Goal: Task Accomplishment & Management: Use online tool/utility

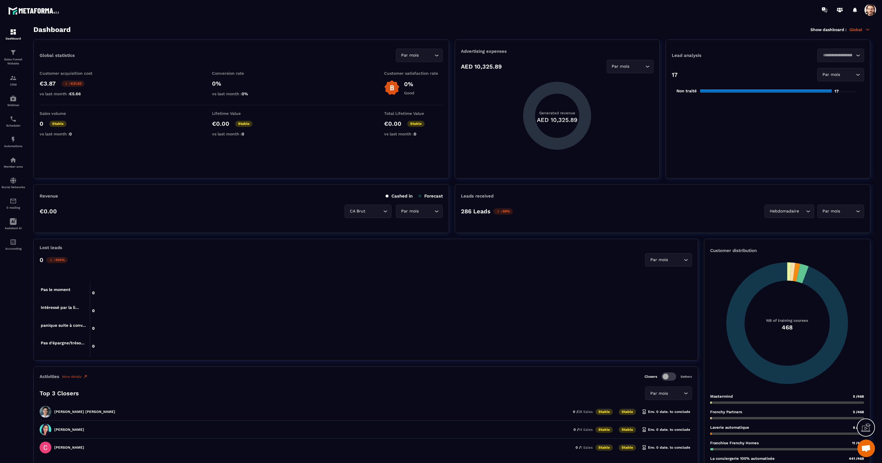
click at [874, 10] on span at bounding box center [870, 10] width 12 height 12
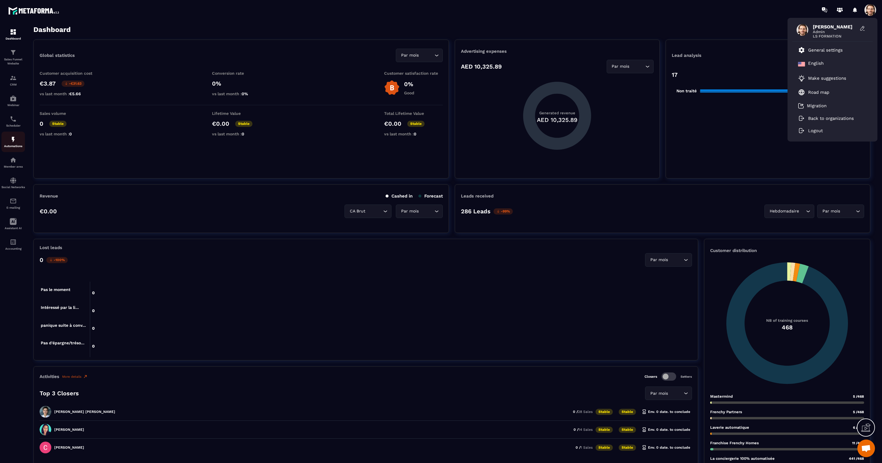
click at [16, 135] on link "Automations" at bounding box center [12, 142] width 23 height 21
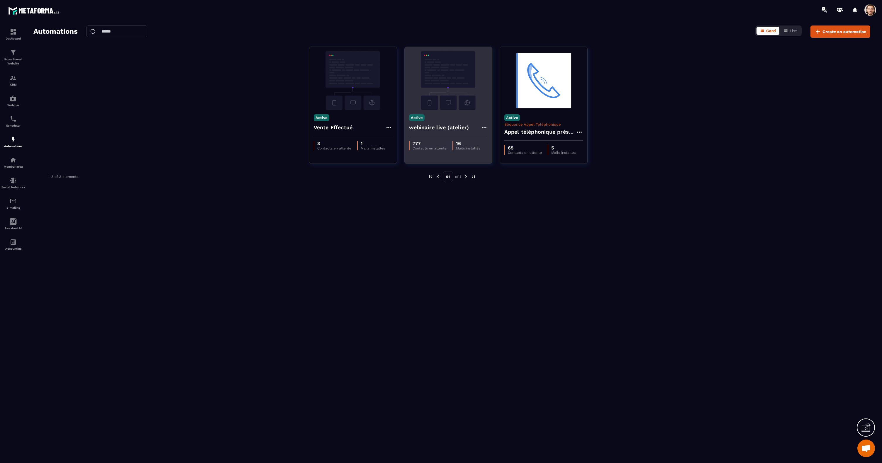
click at [429, 86] on img at bounding box center [448, 80] width 79 height 59
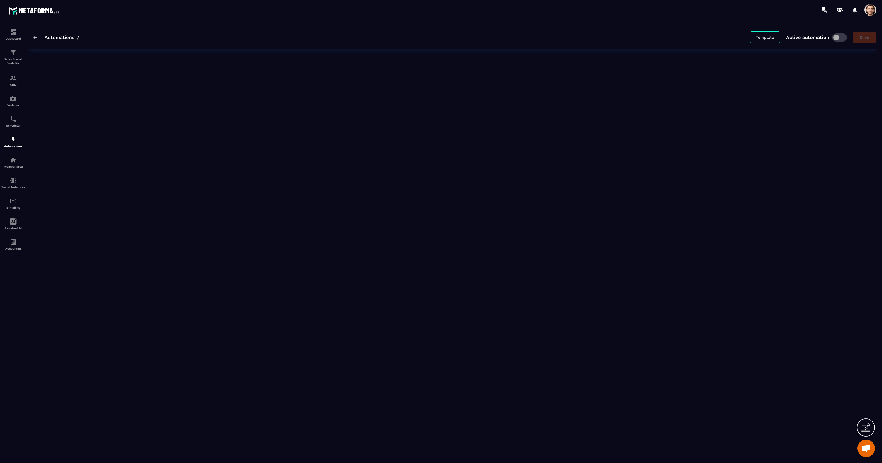
type input "**********"
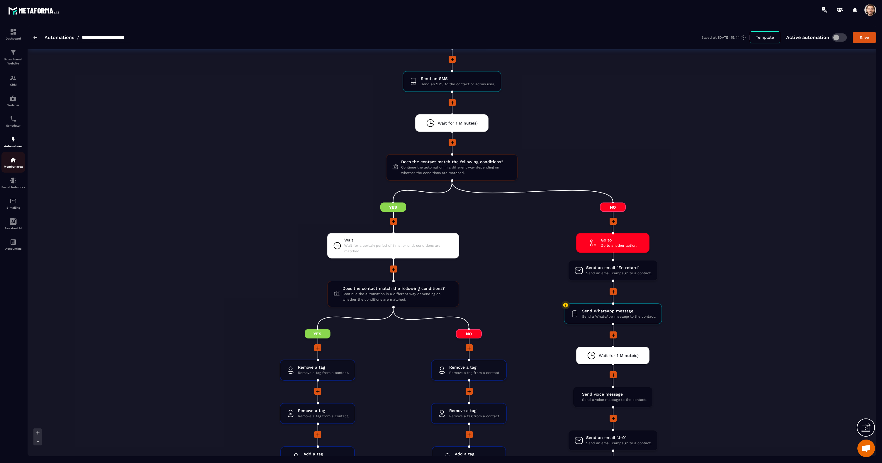
scroll to position [848, 0]
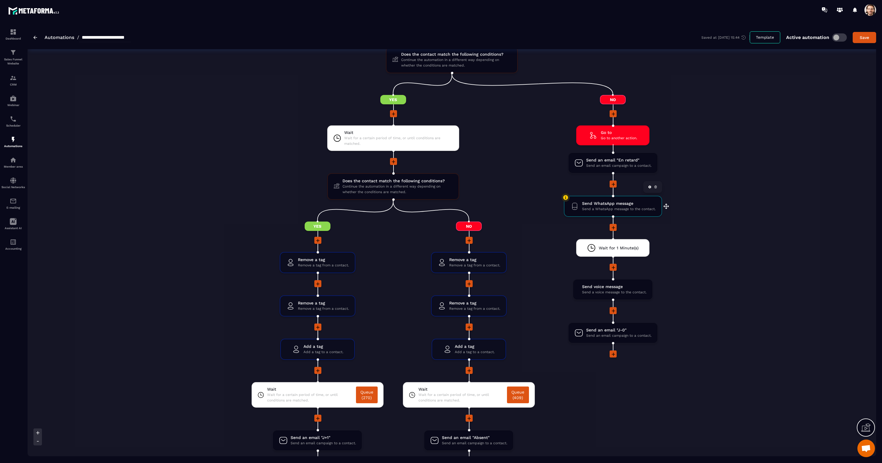
click at [598, 209] on span "Send a WhatsApp message to the contact." at bounding box center [619, 209] width 74 height 6
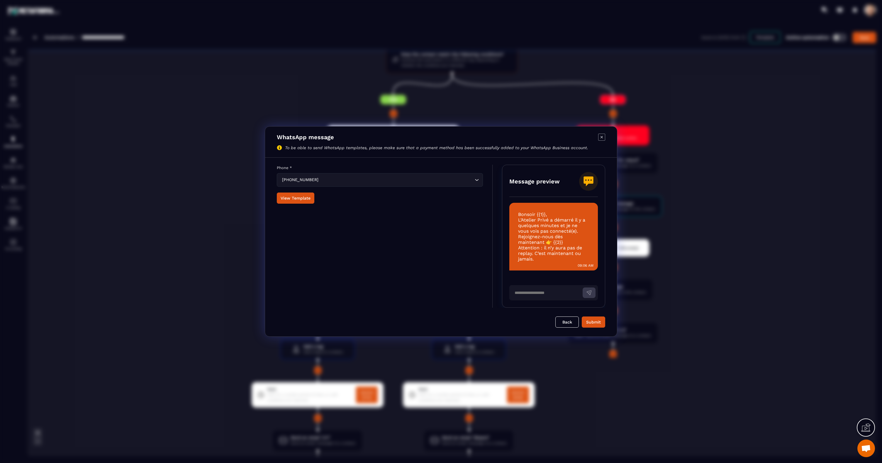
click at [601, 135] on icon "Modal window" at bounding box center [601, 137] width 7 height 7
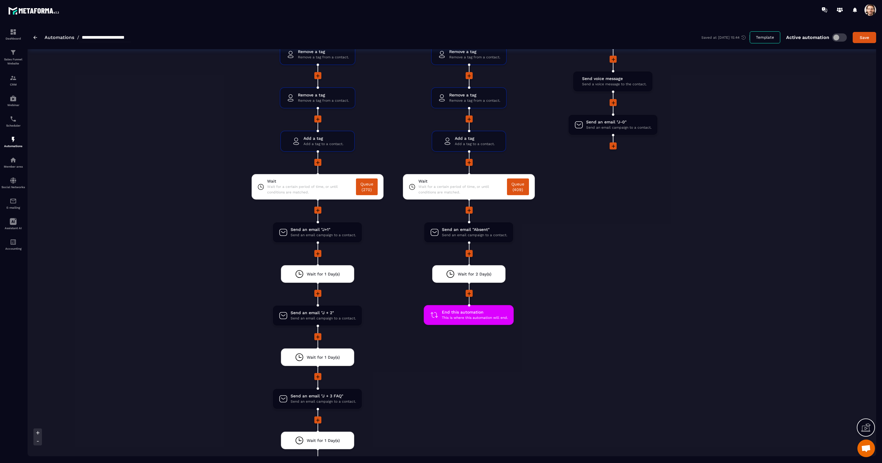
scroll to position [1027, 0]
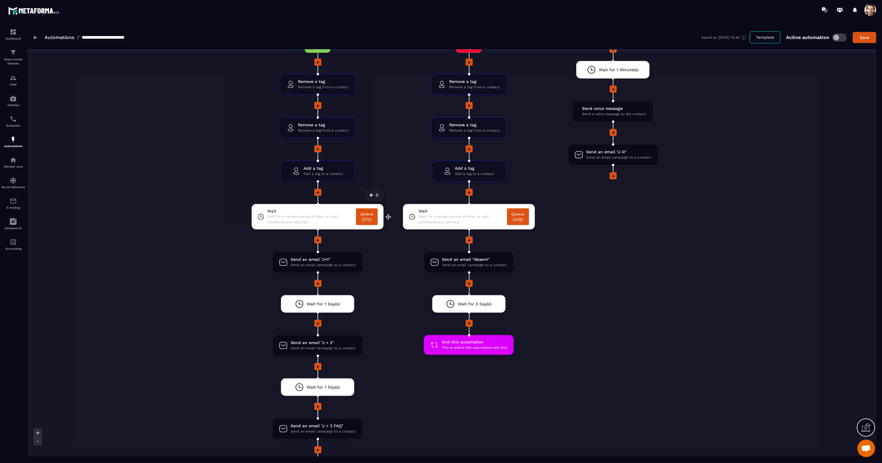
click at [298, 212] on span "Wait" at bounding box center [310, 211] width 86 height 6
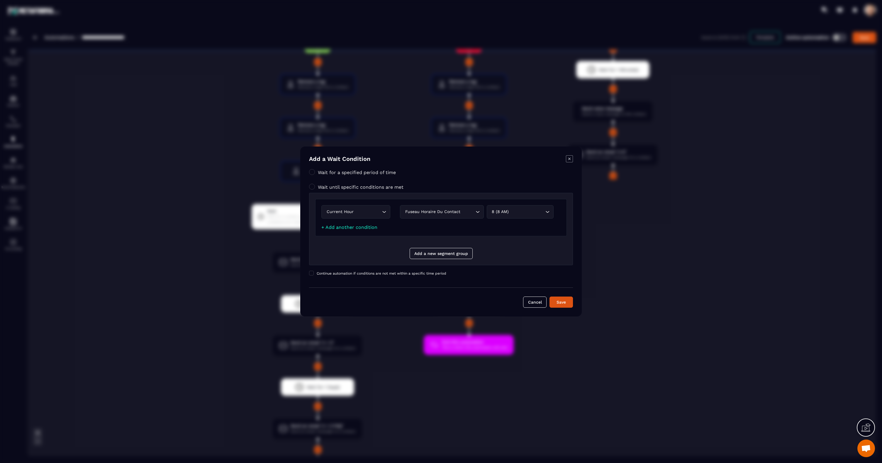
click at [568, 159] on icon "Modal window" at bounding box center [569, 158] width 7 height 7
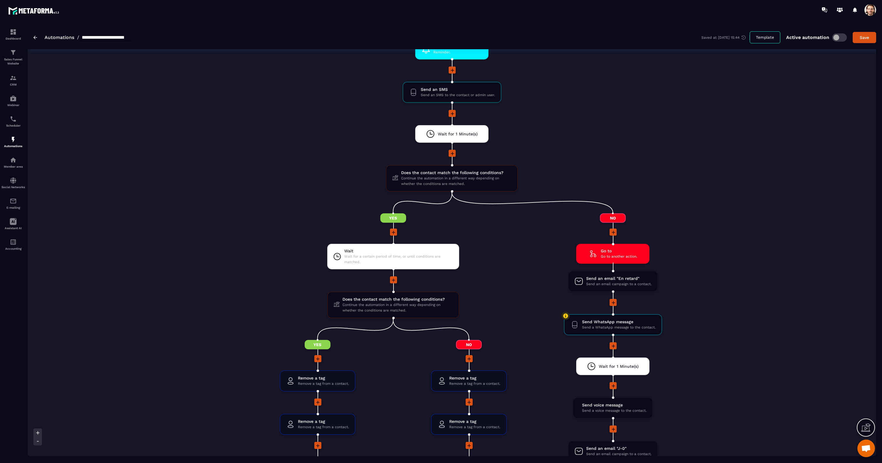
scroll to position [361, 0]
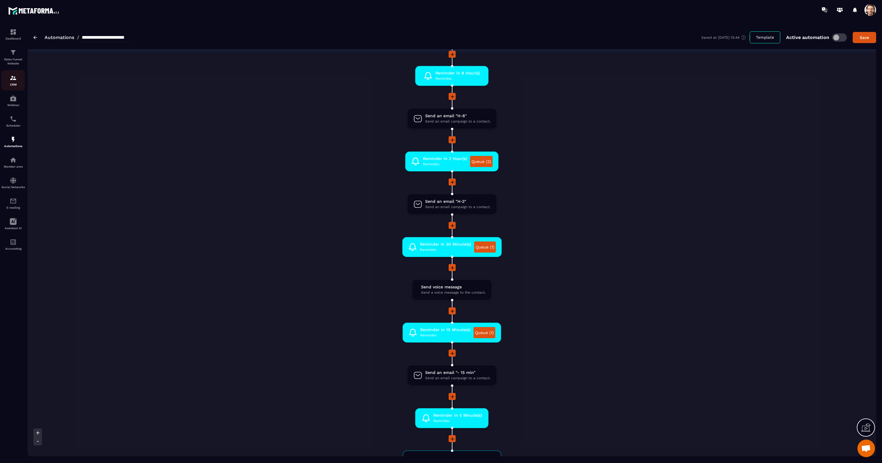
click at [9, 87] on link "CRM" at bounding box center [12, 80] width 23 height 21
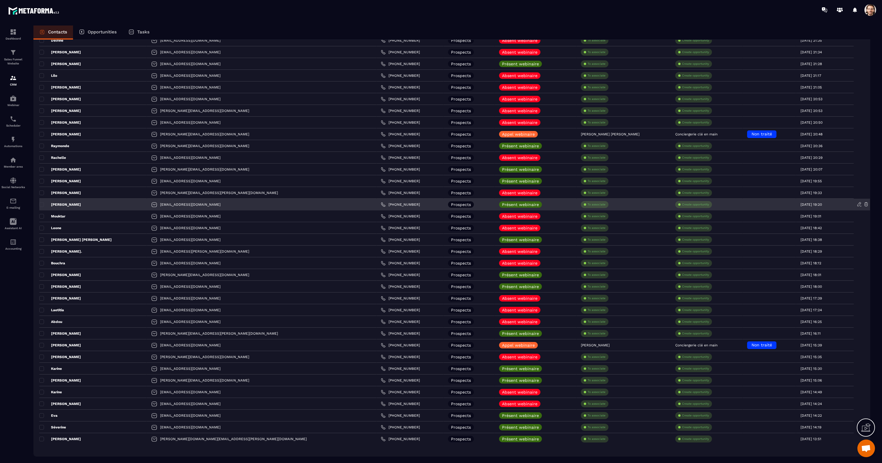
scroll to position [843, 0]
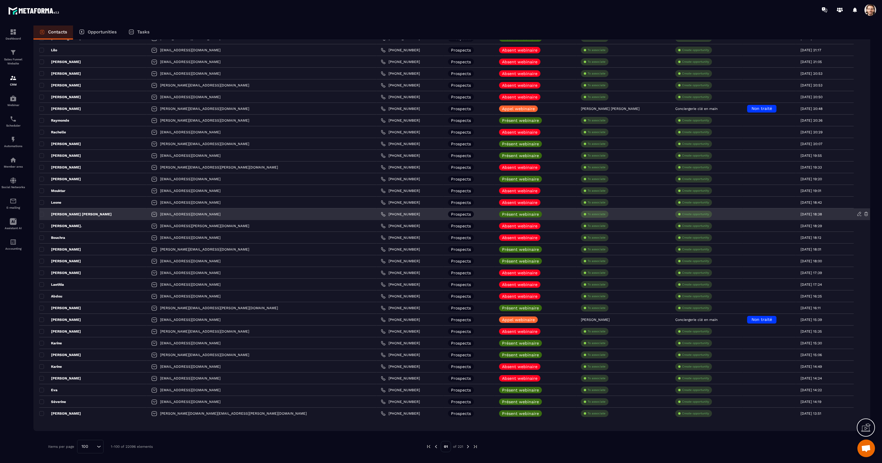
click at [64, 214] on p "[PERSON_NAME] [PERSON_NAME]" at bounding box center [75, 214] width 72 height 5
